Goal: Transaction & Acquisition: Purchase product/service

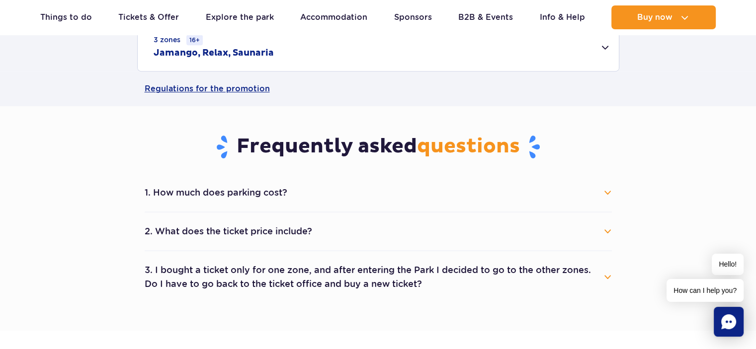
scroll to position [451, 0]
click at [170, 228] on button "2. What does the ticket price include?" at bounding box center [378, 232] width 467 height 22
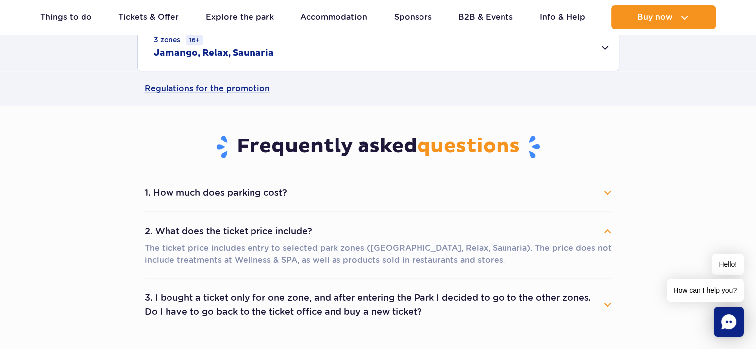
click at [161, 230] on button "2. What does the ticket price include?" at bounding box center [378, 232] width 467 height 22
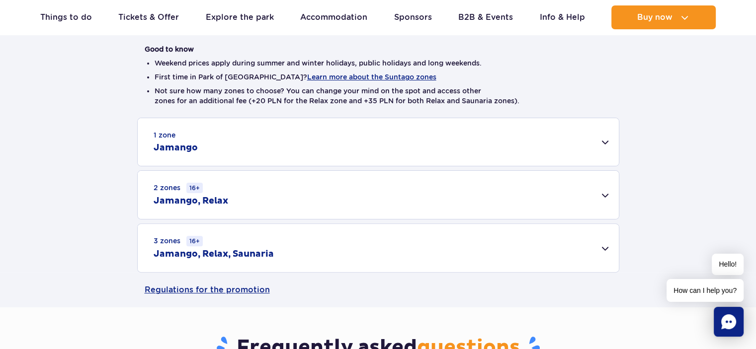
scroll to position [248, 0]
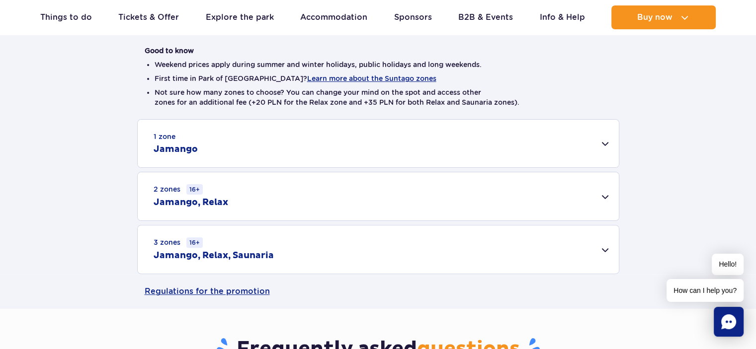
click at [261, 244] on div "3 zones 16+ Jamango, Relax, Saunaria" at bounding box center [378, 250] width 481 height 48
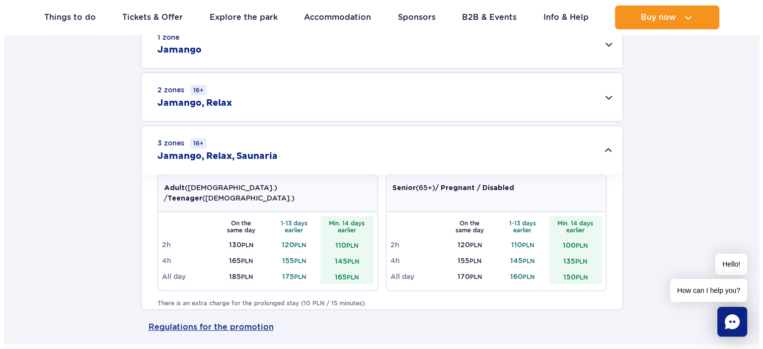
scroll to position [330, 0]
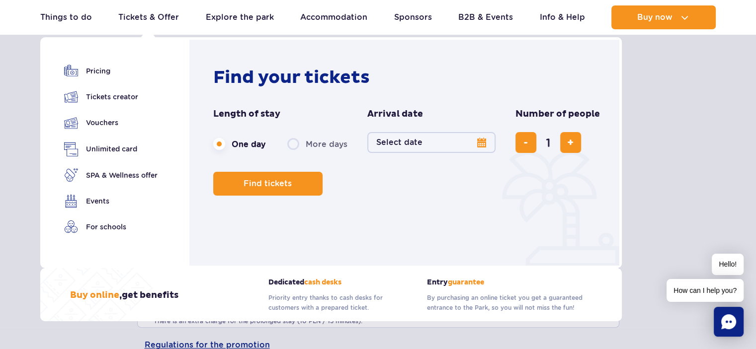
click at [422, 136] on button "Select date" at bounding box center [431, 142] width 128 height 21
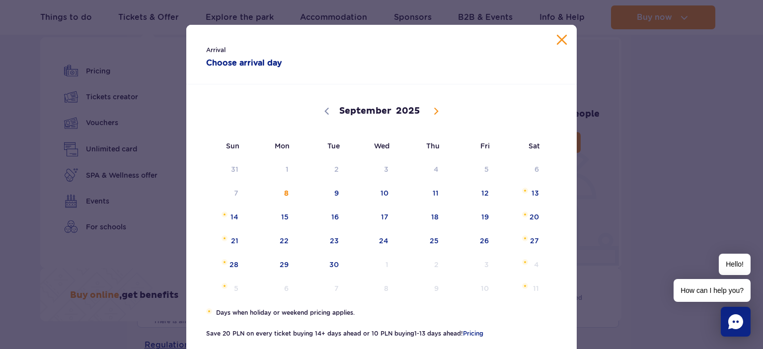
drag, startPoint x: 706, startPoint y: 95, endPoint x: 756, endPoint y: 107, distance: 52.0
drag, startPoint x: 756, startPoint y: 107, endPoint x: 633, endPoint y: 55, distance: 133.8
click at [633, 55] on div "Arrival Choose arrival day September October November December 2025 Sun Mon Tue…" at bounding box center [381, 174] width 763 height 349
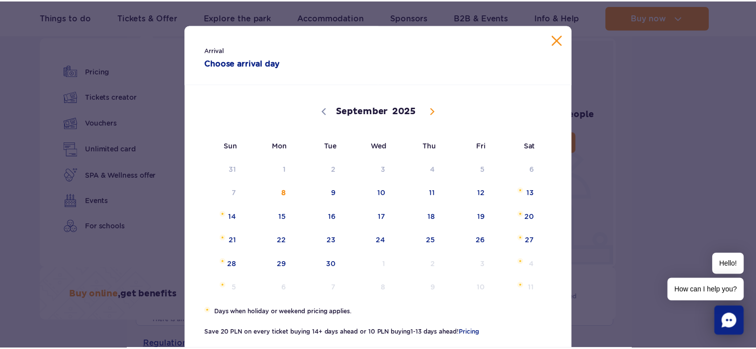
scroll to position [34, 0]
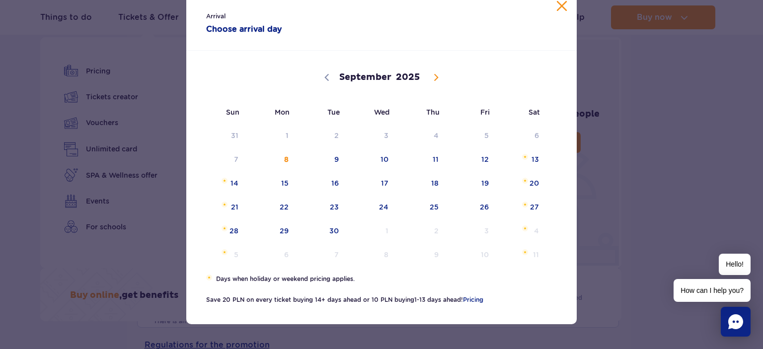
click at [662, 144] on div "Arrival Choose arrival day September October November December 2025 Sun Mon Tue…" at bounding box center [381, 174] width 763 height 349
click at [557, 8] on button "Close calendar" at bounding box center [562, 6] width 10 height 10
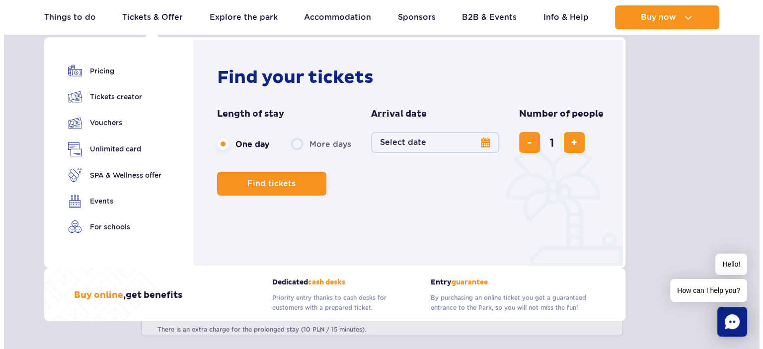
scroll to position [321, 0]
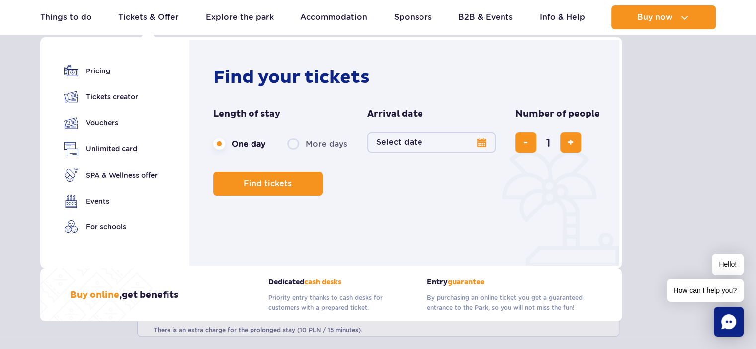
click at [427, 147] on button "Select date" at bounding box center [431, 142] width 128 height 21
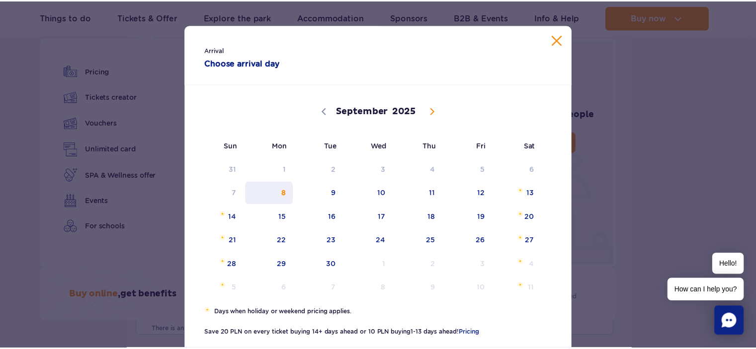
scroll to position [34, 0]
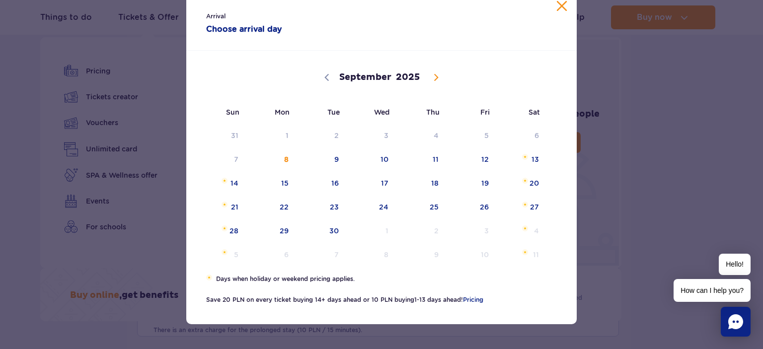
click at [18, 250] on div "Arrival Choose arrival day September October November December 2025 Sun Mon Tue…" at bounding box center [381, 174] width 763 height 349
click at [555, 13] on div "Arrival Choose arrival day" at bounding box center [381, 21] width 391 height 60
click at [378, 152] on span "10" at bounding box center [372, 159] width 50 height 23
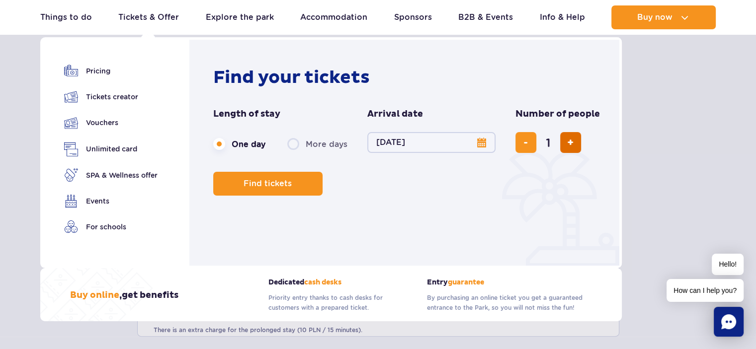
click at [567, 149] on button "add ticket" at bounding box center [570, 142] width 21 height 21
type input "2"
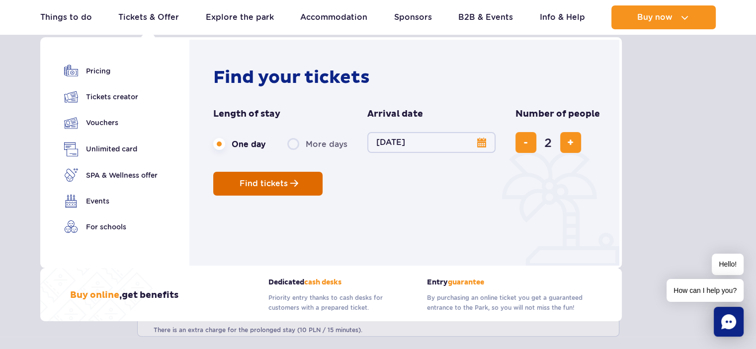
click at [265, 180] on span "Find tickets" at bounding box center [263, 183] width 48 height 9
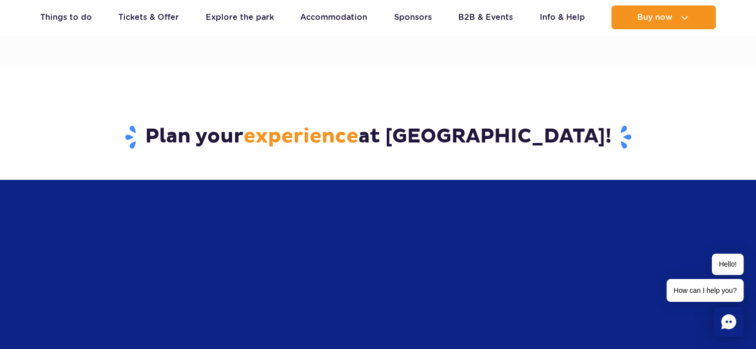
scroll to position [853, 0]
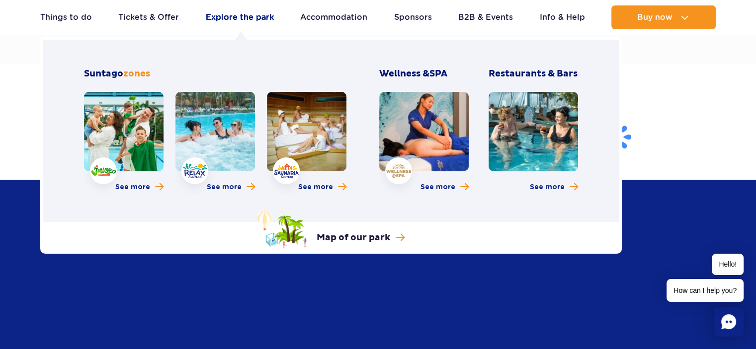
click at [251, 15] on link "Explore the park" at bounding box center [240, 17] width 68 height 24
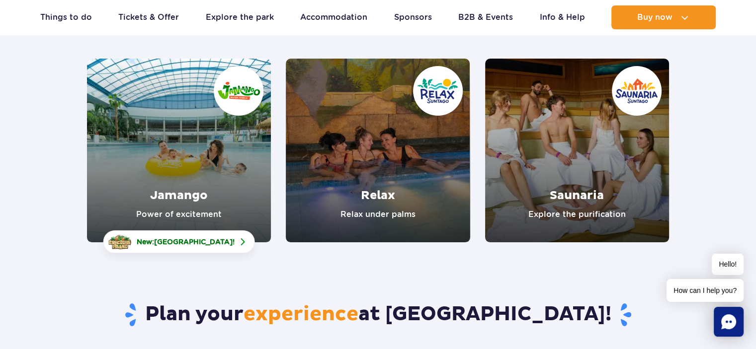
scroll to position [133, 0]
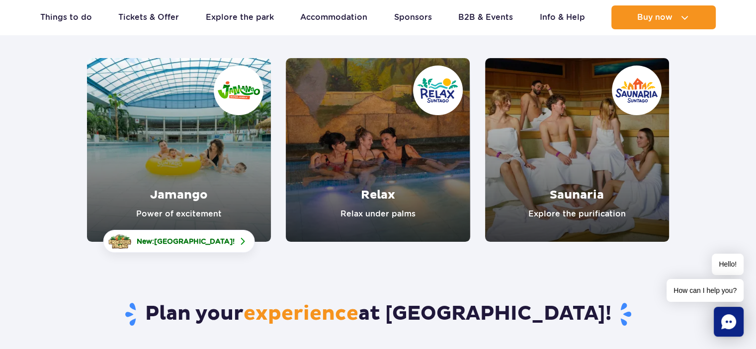
click at [212, 189] on link "Jamango" at bounding box center [179, 150] width 184 height 184
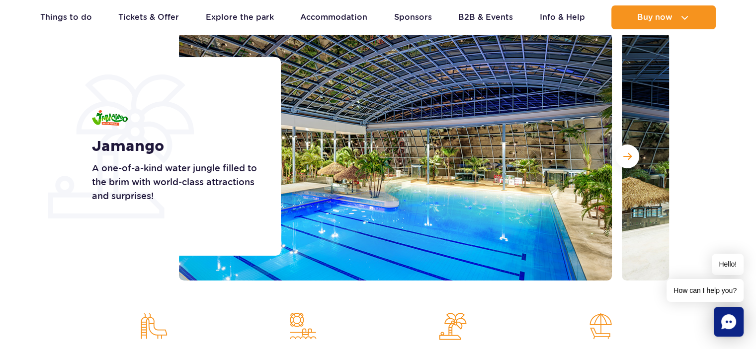
scroll to position [128, 0]
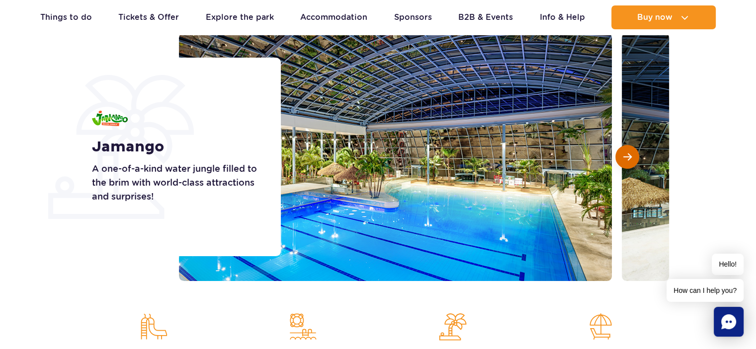
click at [620, 162] on button "Next slide" at bounding box center [627, 157] width 24 height 24
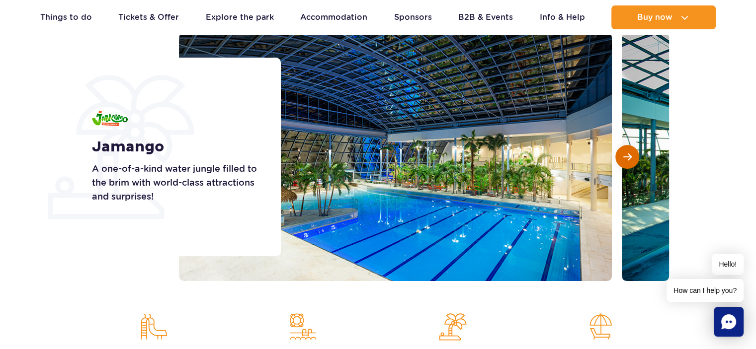
click at [620, 162] on button "Next slide" at bounding box center [627, 157] width 24 height 24
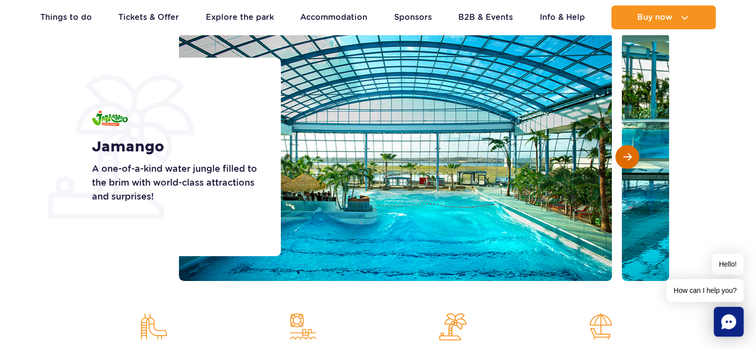
click at [620, 162] on button "Next slide" at bounding box center [627, 157] width 24 height 24
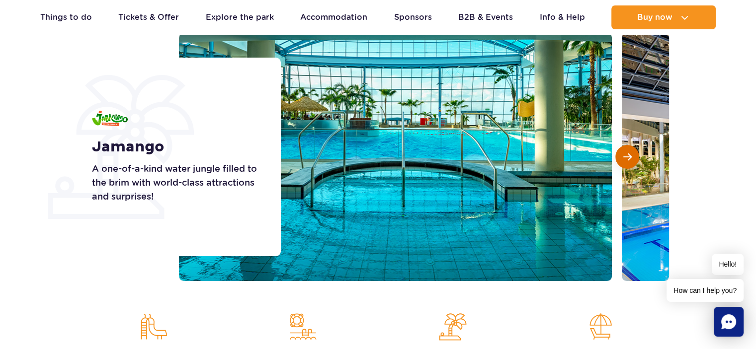
click at [620, 162] on button "Next slide" at bounding box center [627, 157] width 24 height 24
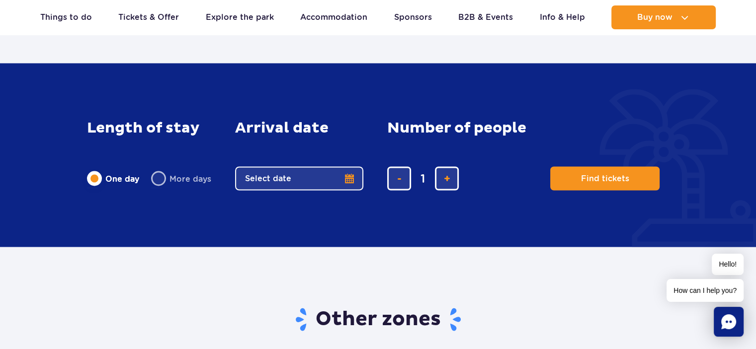
scroll to position [1712, 0]
